Goal: Check status: Check status

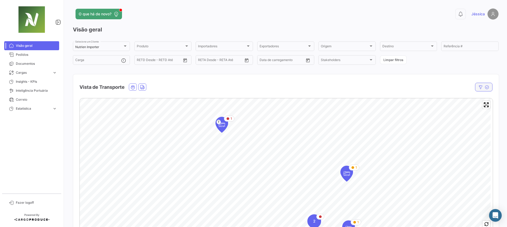
click at [478, 86] on icon "button" at bounding box center [480, 87] width 4 height 4
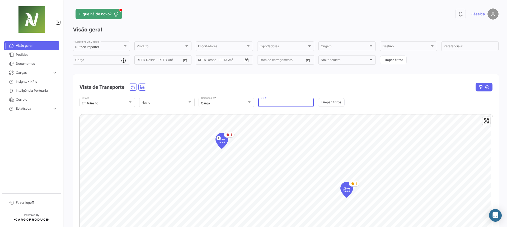
click at [290, 102] on input "OC #" at bounding box center [285, 103] width 51 height 4
paste input "4500058363"
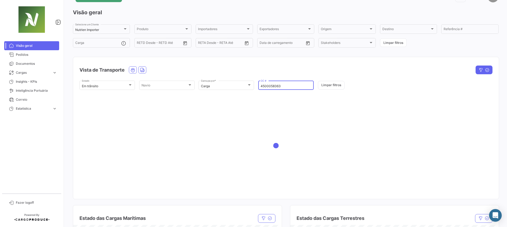
scroll to position [26, 0]
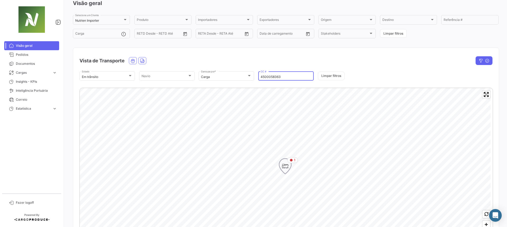
click at [283, 167] on icon "Map marker" at bounding box center [284, 165] width 7 height 11
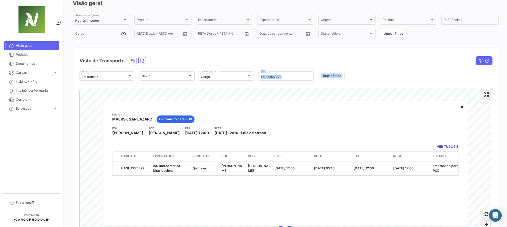
drag, startPoint x: 284, startPoint y: 74, endPoint x: 237, endPoint y: 83, distance: 46.9
click at [228, 86] on mat-card "Vista de Transporte Em trânsito Estado Navio Navio Carga Garoupa por * 45000583…" at bounding box center [286, 157] width 426 height 220
click at [288, 73] on div "4500058363 OC #" at bounding box center [285, 75] width 51 height 10
drag, startPoint x: 288, startPoint y: 77, endPoint x: 254, endPoint y: 86, distance: 34.9
click at [254, 86] on mat-card "Vista de Transporte Em trânsito Estado Navio Navio Carga Garoupa por * 45000583…" at bounding box center [286, 157] width 426 height 220
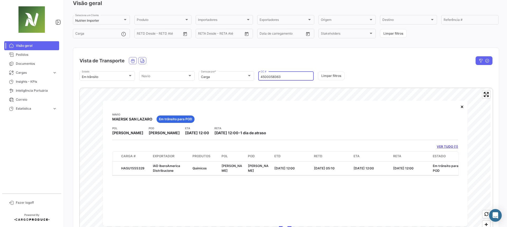
paste input "55"
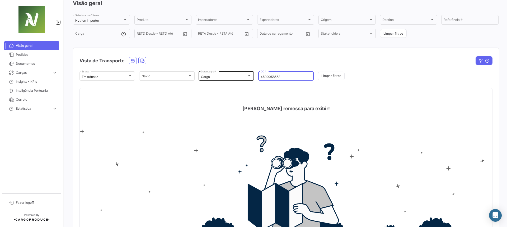
drag, startPoint x: 285, startPoint y: 78, endPoint x: 240, endPoint y: 80, distance: 46.0
click at [240, 80] on div "Em trânsito Estado Navio Navio Carga Garoupa por * 4500058553 OC # Limpar filtr…" at bounding box center [285, 75] width 413 height 11
paste input "391"
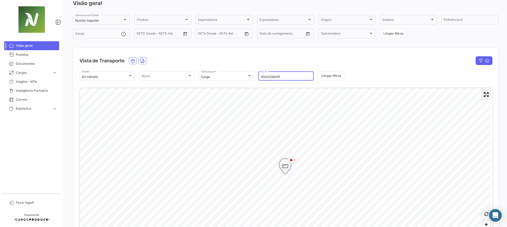
click at [285, 170] on icon "Map marker" at bounding box center [284, 165] width 7 height 11
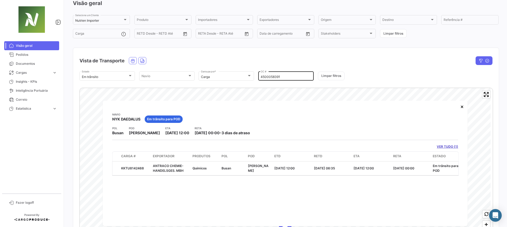
click at [283, 80] on div "4500058391 OC #" at bounding box center [285, 75] width 51 height 10
drag, startPoint x: 283, startPoint y: 77, endPoint x: 250, endPoint y: 77, distance: 32.7
click at [250, 77] on div "Em trânsito Estado Navio Navio Carga Garoupa por * 4500058391 OC # Limpar filtr…" at bounding box center [285, 75] width 413 height 11
paste input "668"
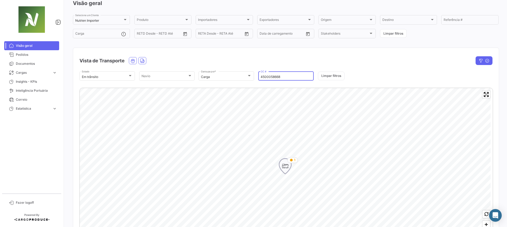
click at [286, 164] on icon "Map marker" at bounding box center [284, 165] width 7 height 11
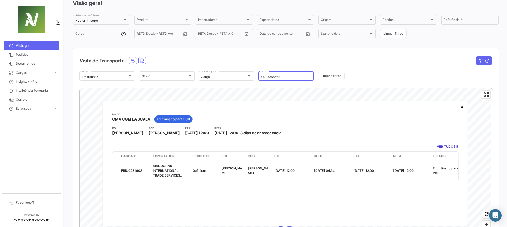
drag, startPoint x: 281, startPoint y: 77, endPoint x: 239, endPoint y: 81, distance: 42.7
click at [239, 81] on div "Em trânsito Estado Navio Navio Carga Garoupa por * 4500058668 OC # Limpar filtr…" at bounding box center [285, 75] width 413 height 11
paste input "7984"
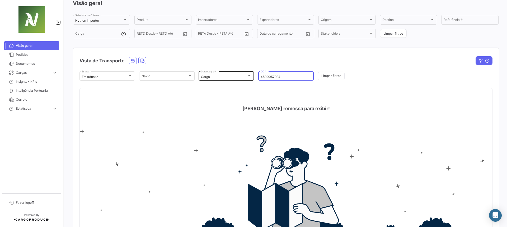
drag, startPoint x: 281, startPoint y: 78, endPoint x: 226, endPoint y: 70, distance: 54.8
click at [227, 71] on div "Em trânsito Estado Navio Navio Carga Garoupa por * 4500057984 OC # Limpar filtr…" at bounding box center [285, 75] width 413 height 11
paste input "8552"
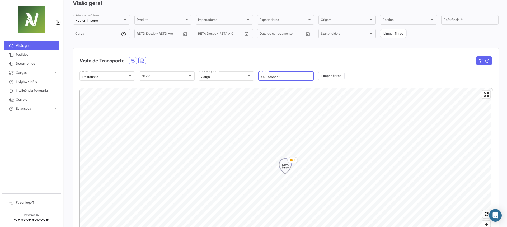
click at [283, 169] on icon "Map marker" at bounding box center [284, 165] width 7 height 11
type input "4500058552"
